Goal: Check status: Check status

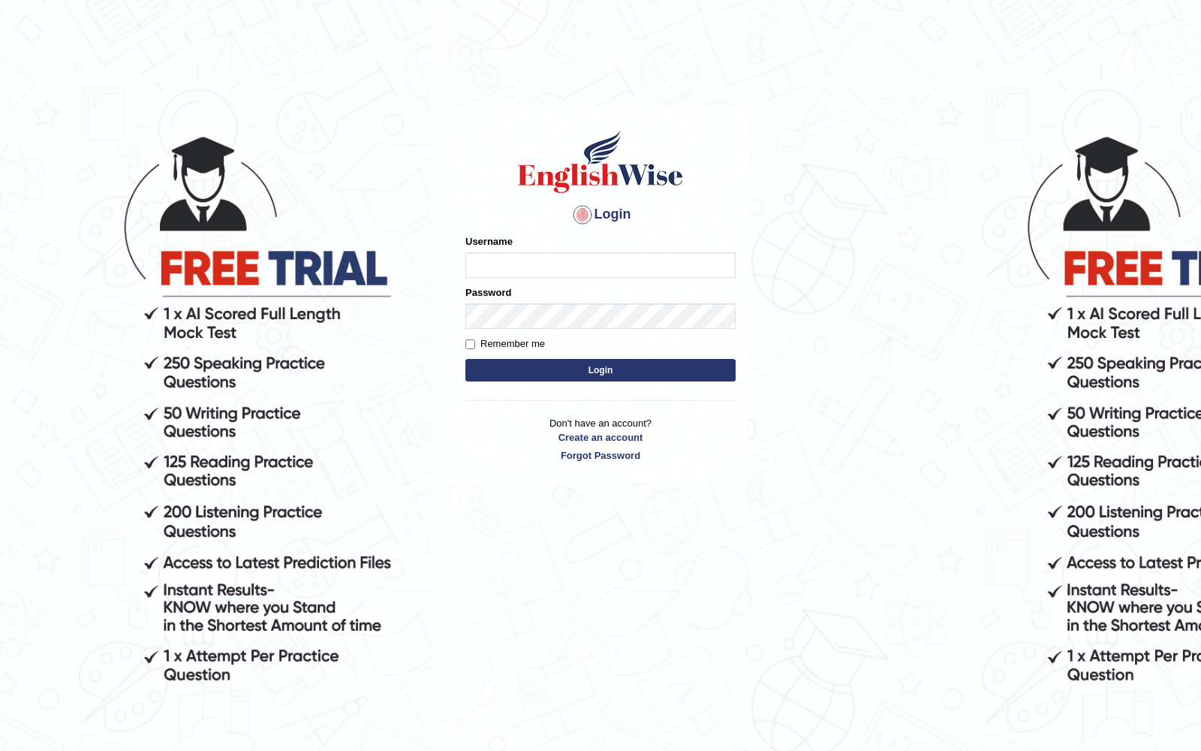
click at [517, 279] on form "Please fix the following errors: Username Password Remember me Login" at bounding box center [600, 309] width 270 height 151
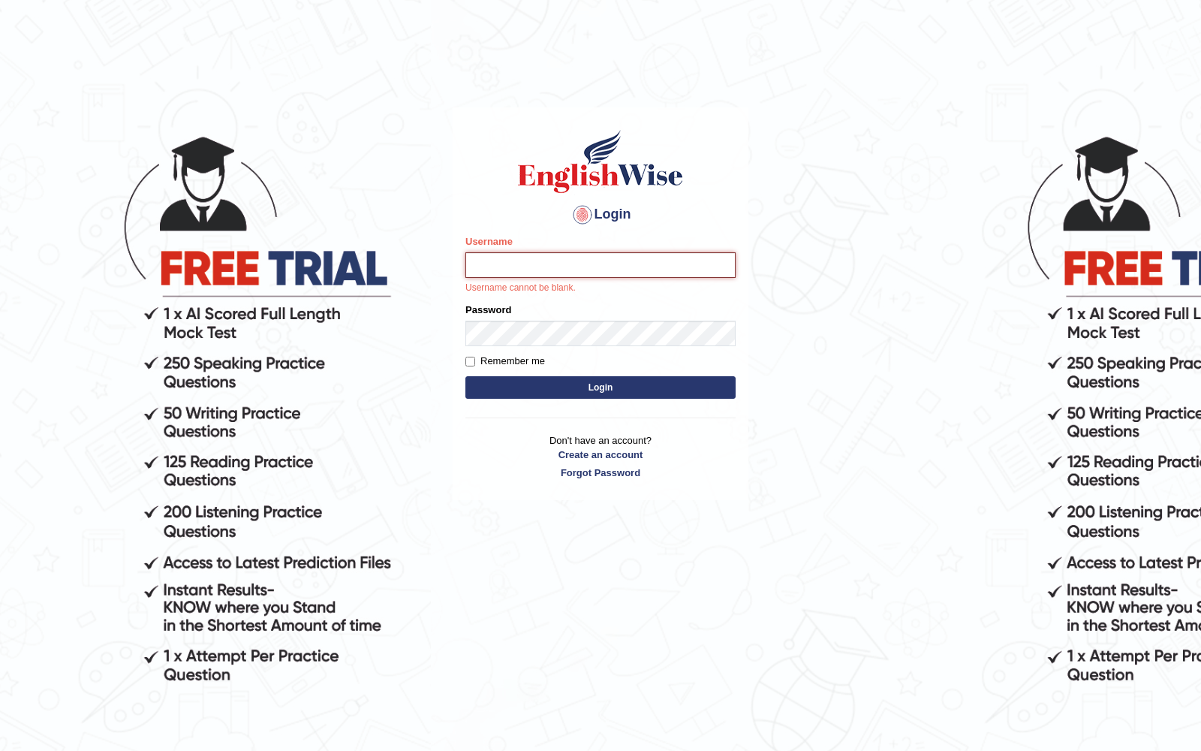
click at [518, 269] on input "Username" at bounding box center [600, 265] width 270 height 26
type input "gabriel_05"
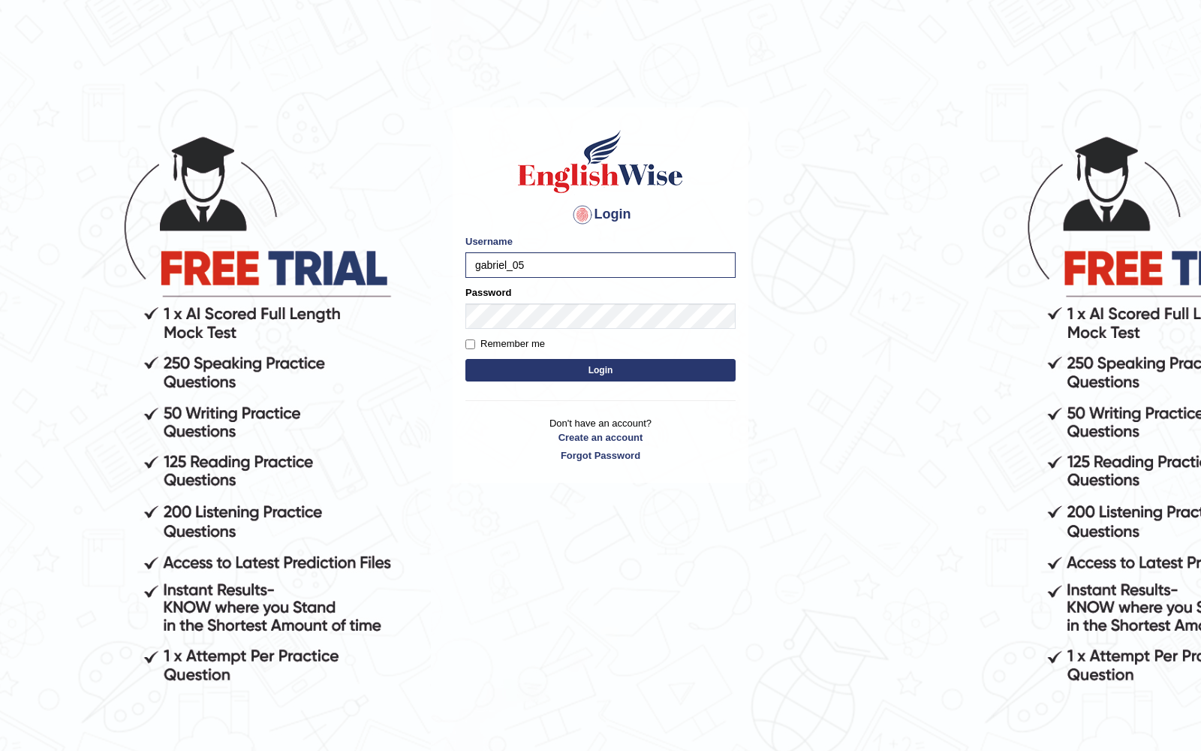
click at [570, 332] on form "Please fix the following errors: Username gabriel_05 Password Remember me Login" at bounding box center [600, 309] width 270 height 151
click at [641, 372] on button "Login" at bounding box center [600, 370] width 270 height 23
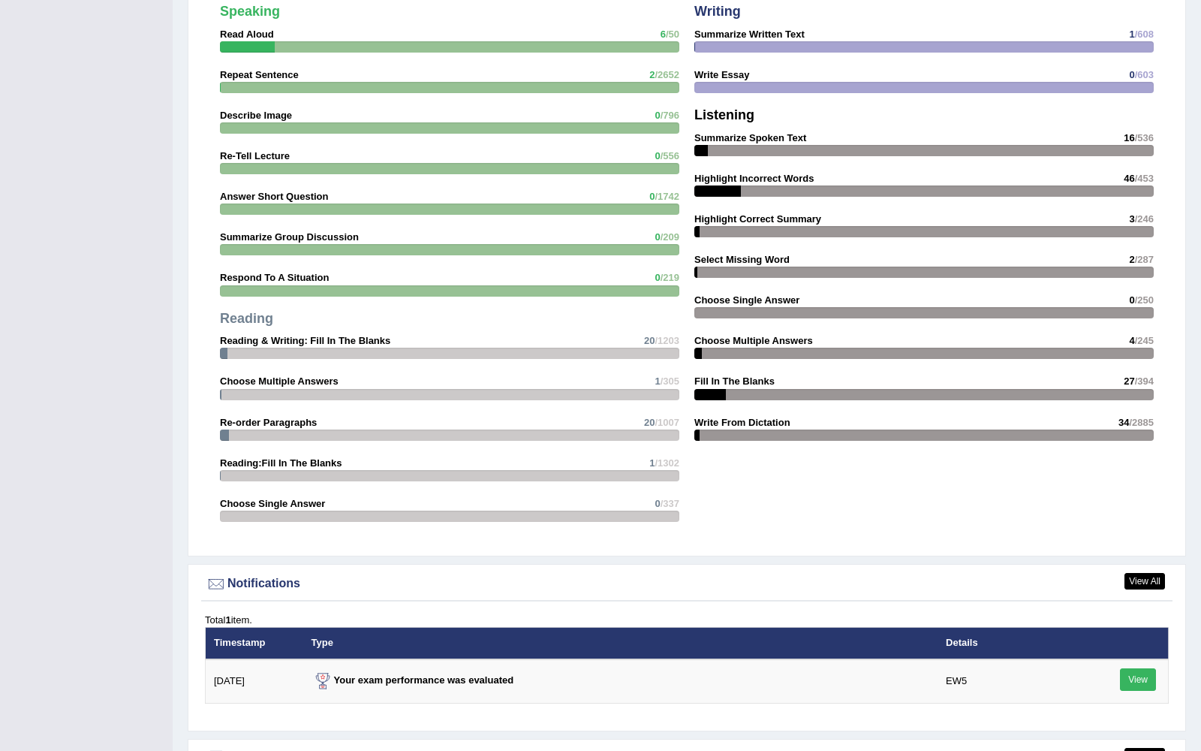
scroll to position [1678, 0]
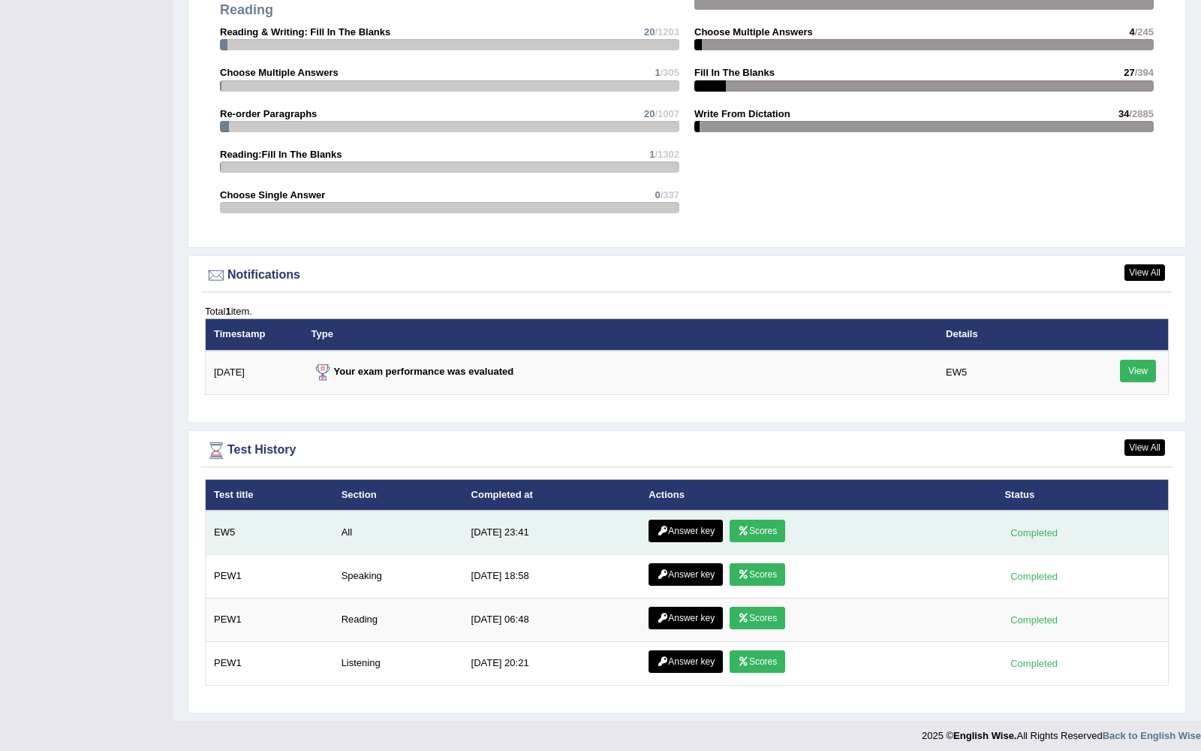
click at [777, 525] on link "Scores" at bounding box center [757, 530] width 56 height 23
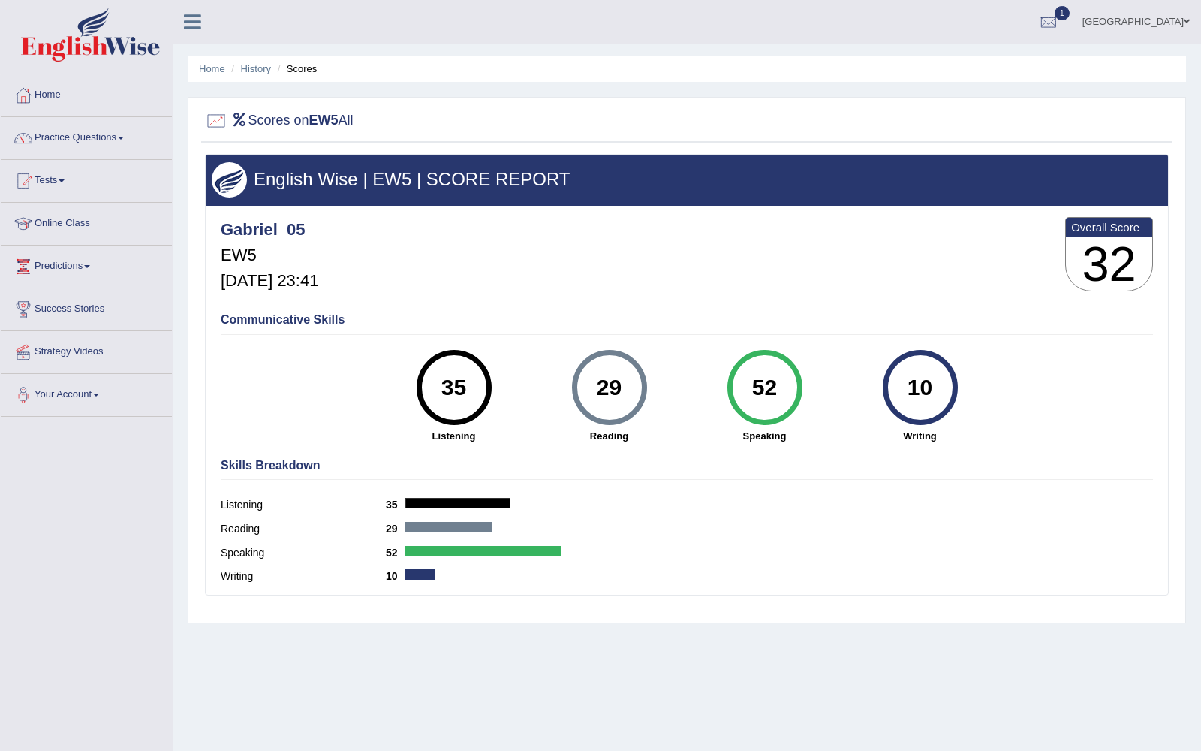
click at [929, 396] on div "10" at bounding box center [919, 387] width 55 height 63
click at [904, 398] on div "10" at bounding box center [919, 387] width 55 height 63
click at [681, 381] on div "29 Reading" at bounding box center [608, 396] width 155 height 93
click at [630, 393] on div "29" at bounding box center [609, 387] width 55 height 63
click at [422, 362] on div "35 Listening" at bounding box center [453, 396] width 155 height 93
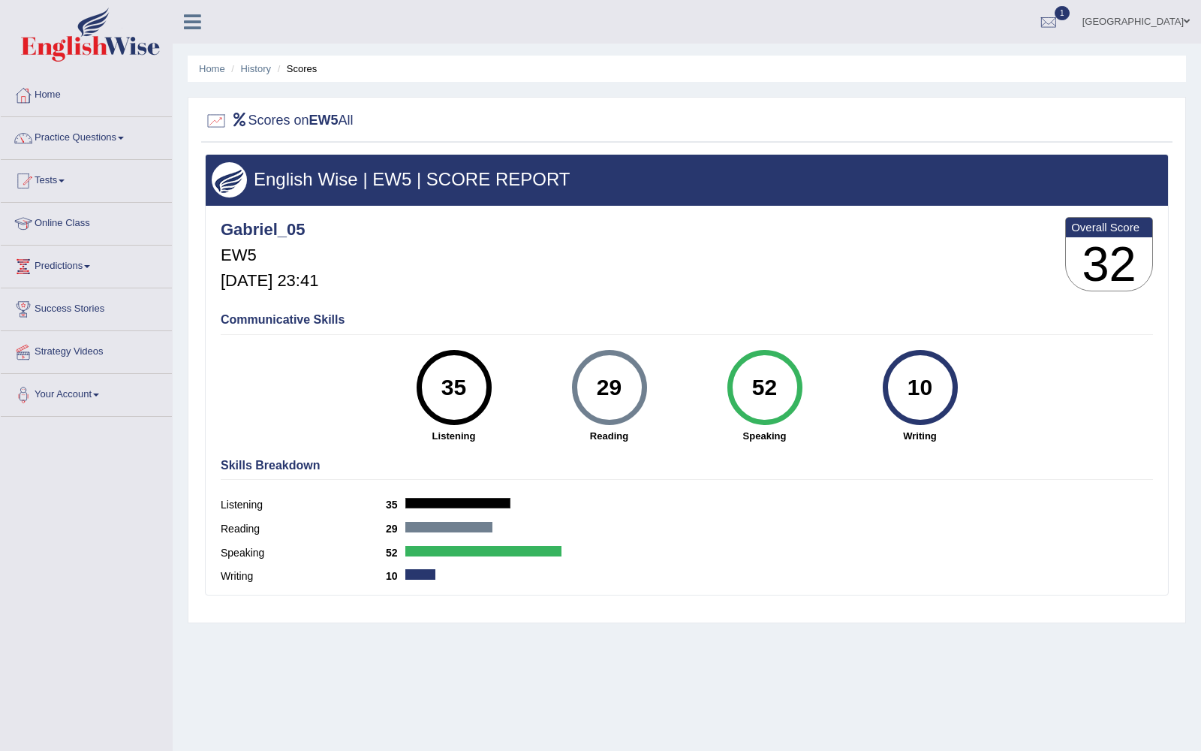
click at [215, 120] on div at bounding box center [216, 121] width 23 height 23
click at [85, 107] on link "Home" at bounding box center [86, 93] width 171 height 38
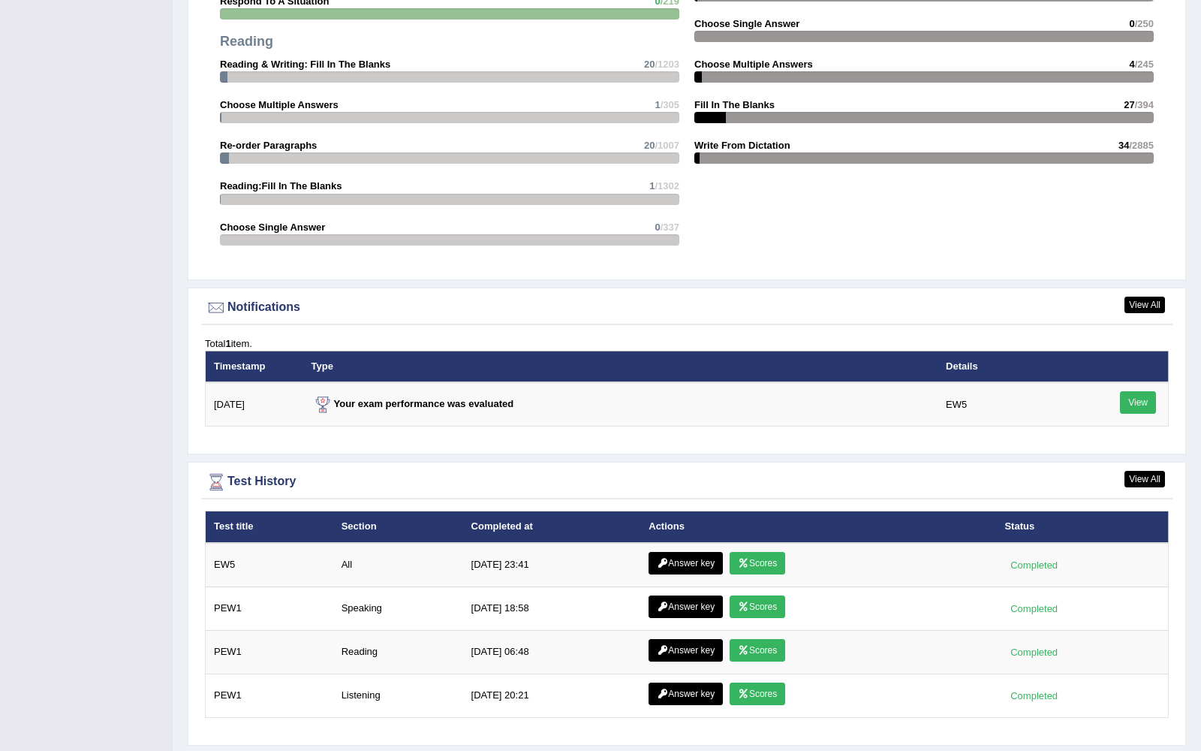
scroll to position [1554, 0]
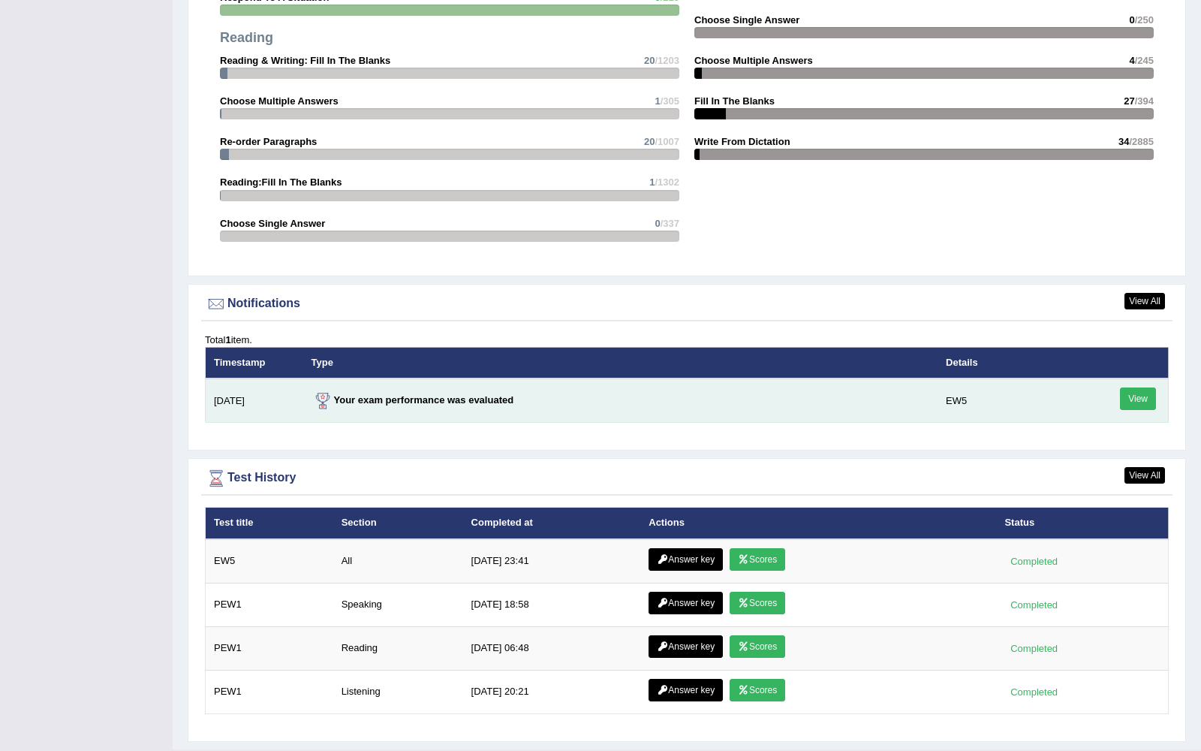
click at [702, 403] on td "Your exam performance was evaluated" at bounding box center [620, 400] width 635 height 44
click at [1136, 397] on link "View" at bounding box center [1138, 398] width 36 height 23
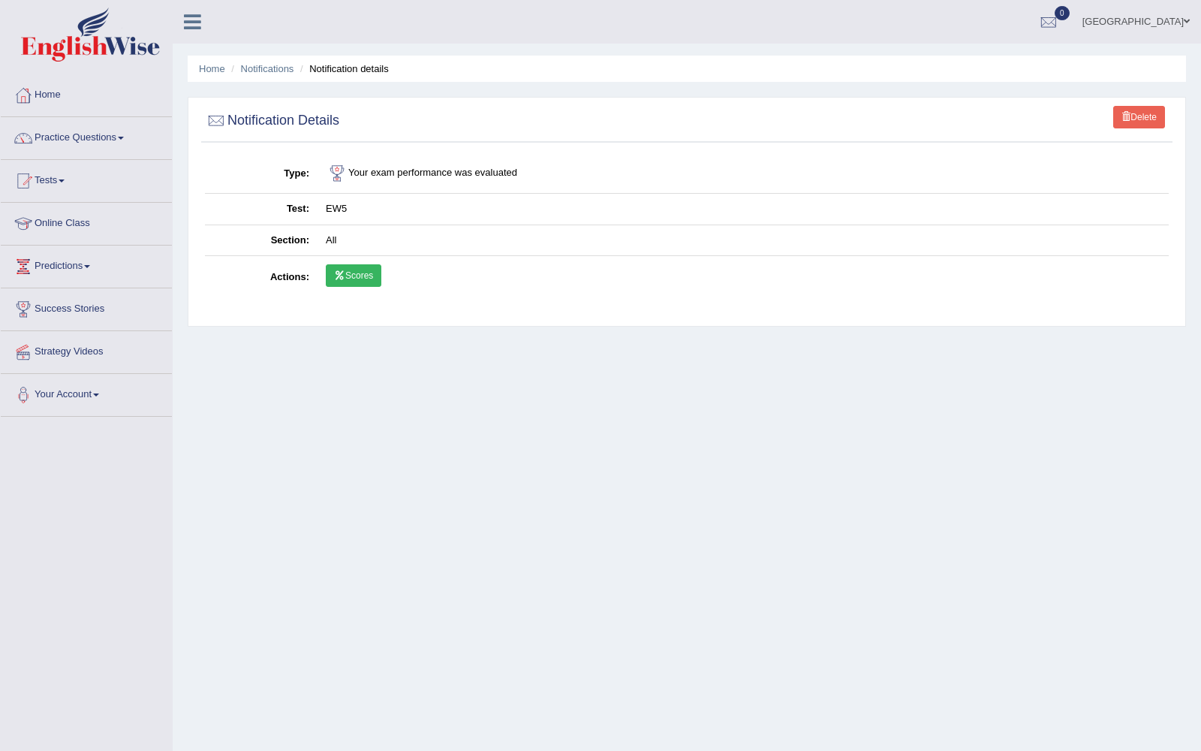
click at [359, 275] on link "Scores" at bounding box center [354, 275] width 56 height 23
